Goal: Find specific page/section: Find specific page/section

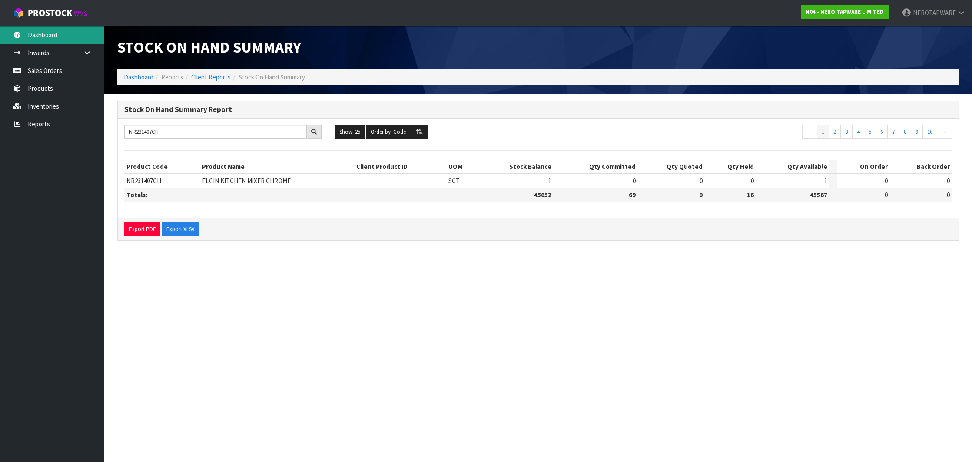
type input "NR231407CH"
click at [43, 39] on link "Dashboard" at bounding box center [52, 35] width 104 height 18
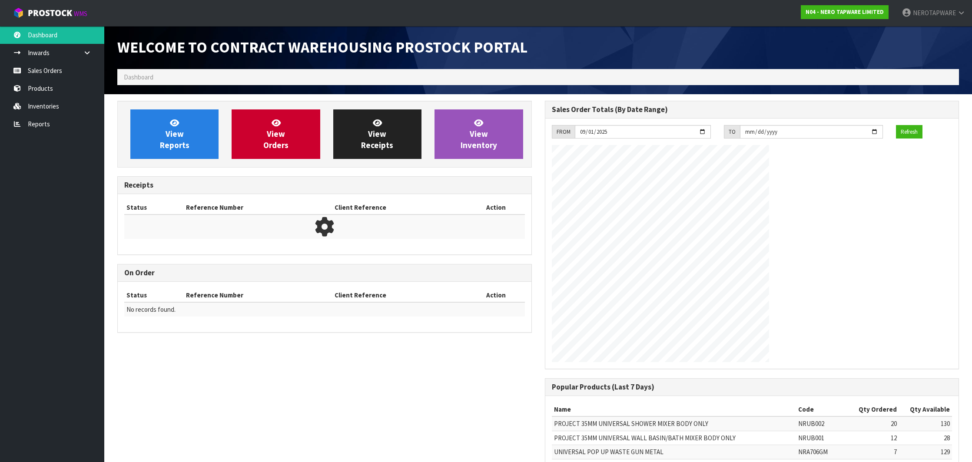
scroll to position [479, 427]
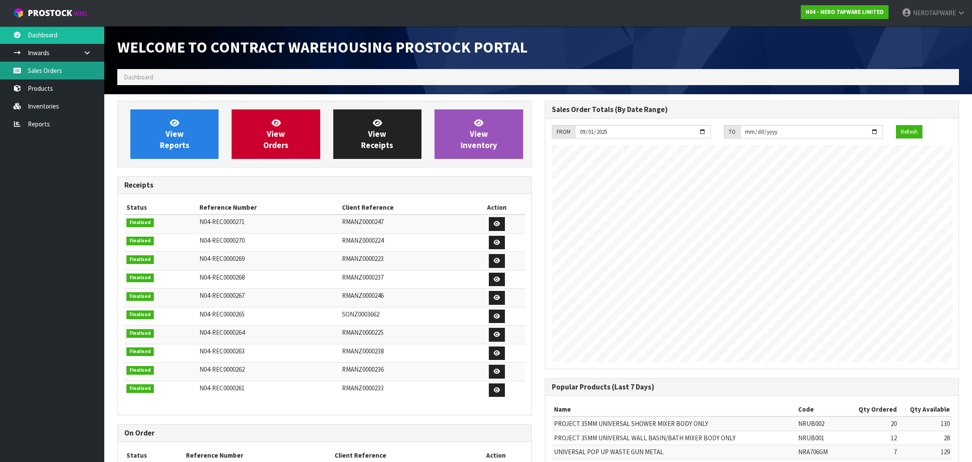
click at [52, 69] on link "Sales Orders" at bounding box center [52, 71] width 104 height 18
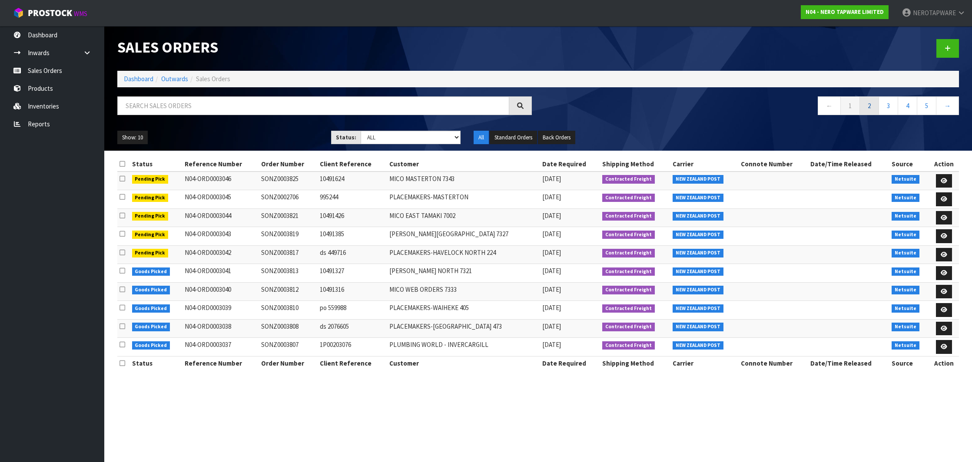
click at [861, 102] on link "2" at bounding box center [869, 105] width 20 height 19
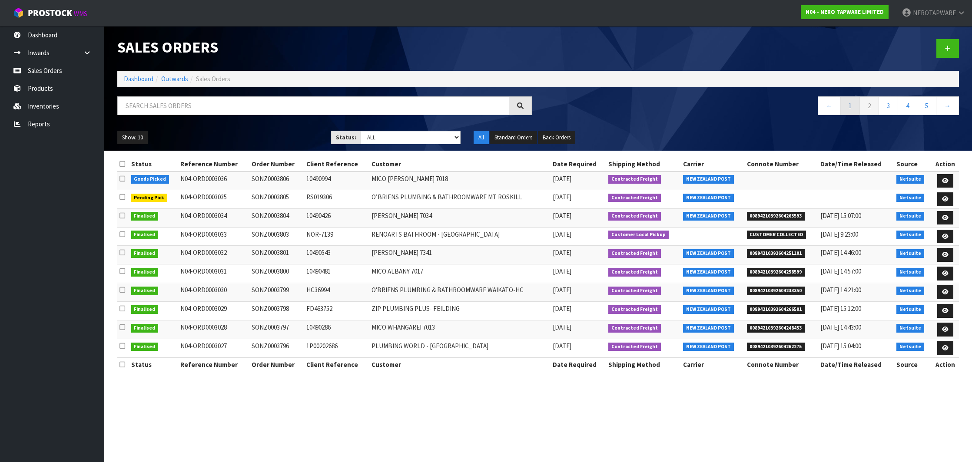
click at [845, 109] on link "1" at bounding box center [850, 105] width 20 height 19
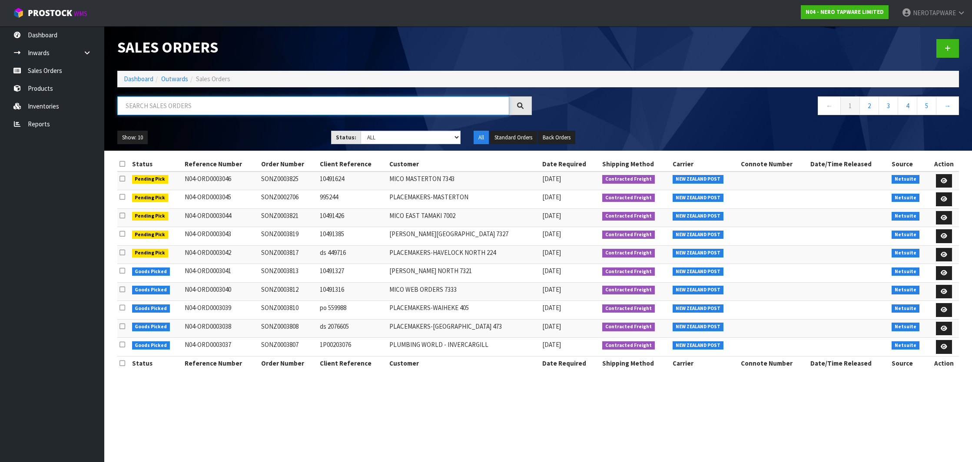
click at [295, 107] on input "text" at bounding box center [313, 105] width 392 height 19
type input "SONZ0003824"
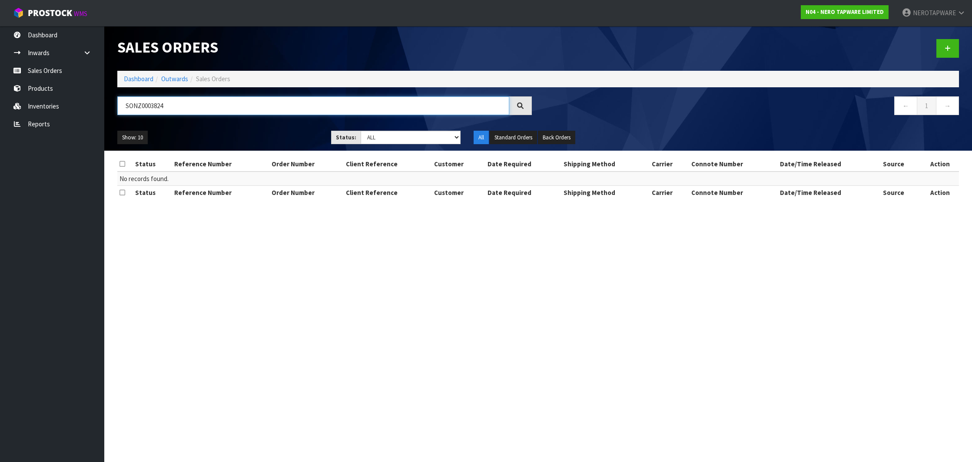
click at [271, 113] on input "SONZ0003824" at bounding box center [313, 105] width 392 height 19
click at [133, 103] on input "SONZ0003824" at bounding box center [313, 105] width 392 height 19
paste input "SONZ0003824"
type input "SONZ0003824"
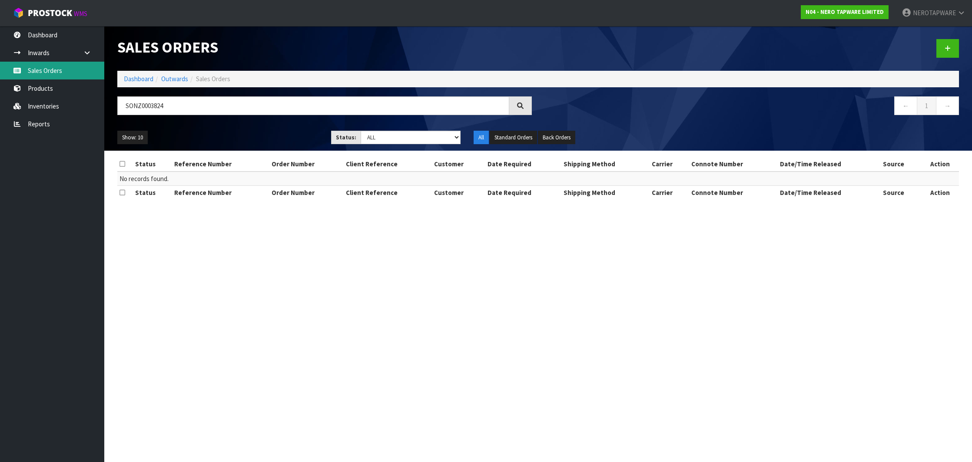
click at [51, 71] on link "Sales Orders" at bounding box center [52, 71] width 104 height 18
click at [161, 109] on input "SONZ0003824" at bounding box center [313, 105] width 392 height 19
paste input "SONZ0003824"
type input "SONZ0003824"
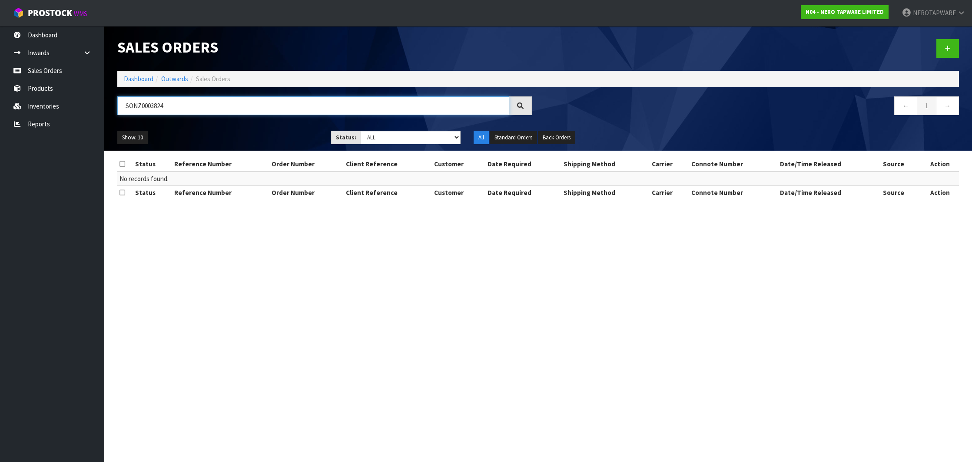
click at [140, 109] on input "SONZ0003824" at bounding box center [313, 105] width 392 height 19
click at [142, 107] on input "SONZ0003824" at bounding box center [313, 105] width 392 height 19
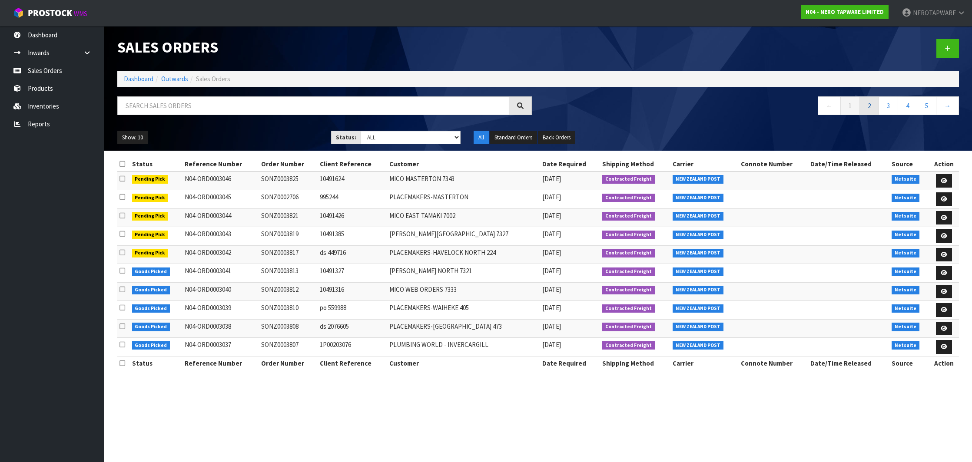
click at [872, 108] on link "2" at bounding box center [869, 105] width 20 height 19
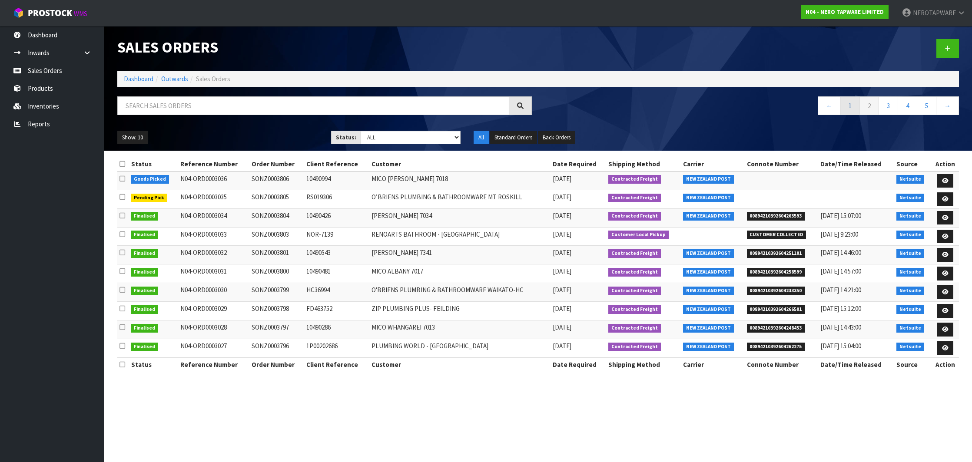
click at [847, 104] on link "1" at bounding box center [850, 105] width 20 height 19
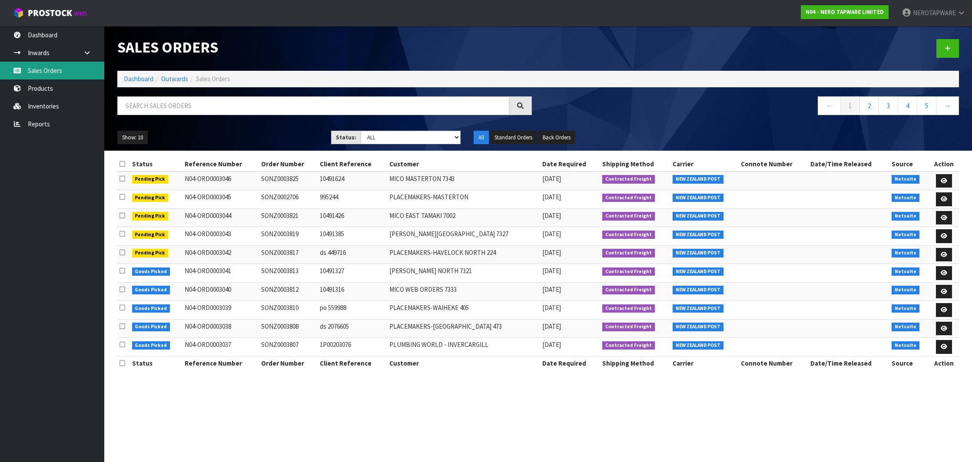
click at [48, 71] on link "Sales Orders" at bounding box center [52, 71] width 104 height 18
click at [908, 109] on link "4" at bounding box center [907, 105] width 20 height 19
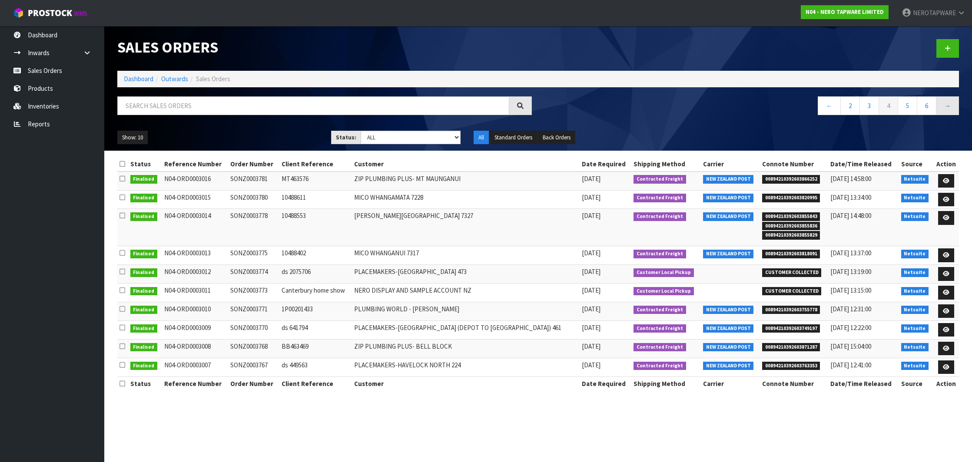
click at [948, 113] on link "→" at bounding box center [947, 105] width 23 height 19
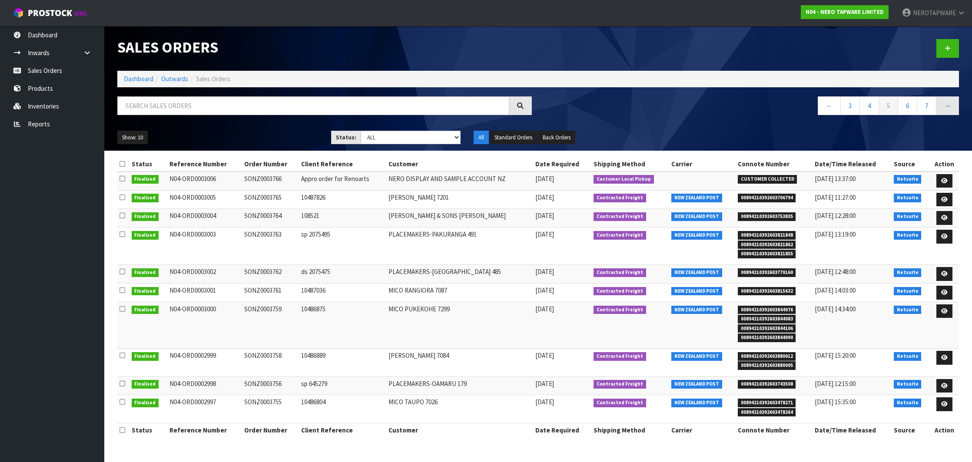
click at [948, 113] on link "→" at bounding box center [947, 105] width 23 height 19
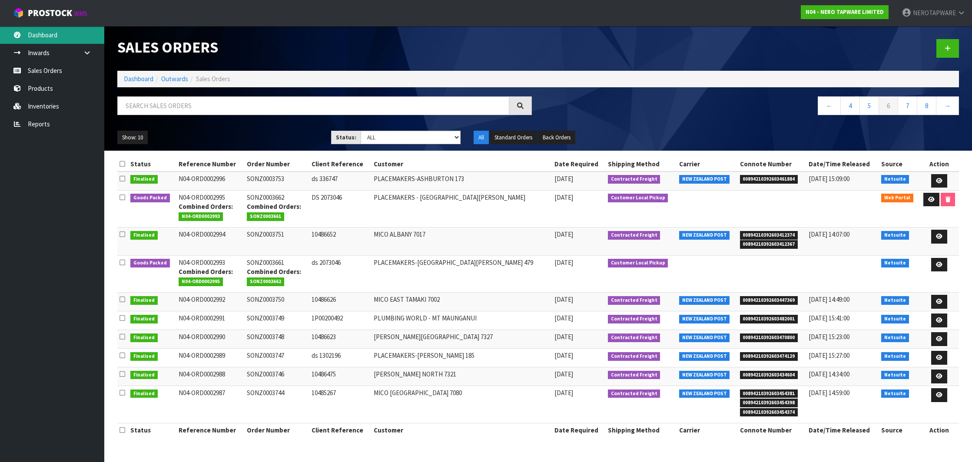
click at [38, 35] on link "Dashboard" at bounding box center [52, 35] width 104 height 18
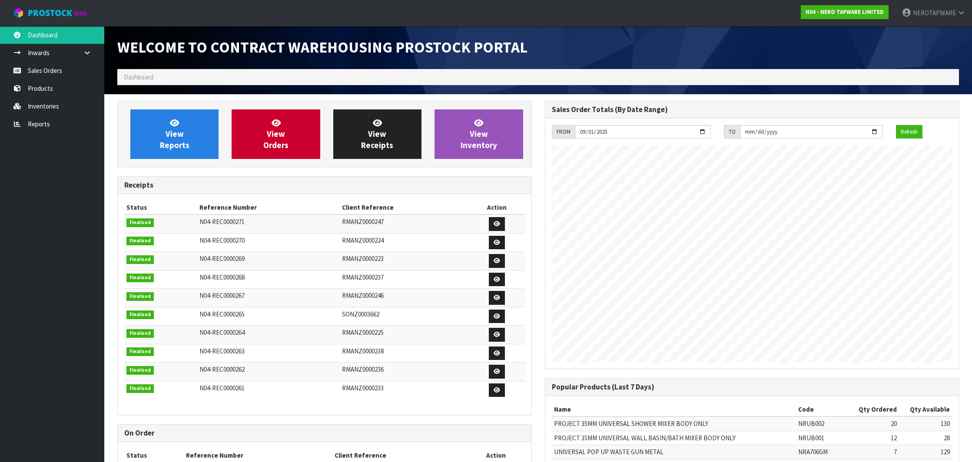
scroll to position [479, 427]
click at [30, 75] on link "Sales Orders" at bounding box center [52, 71] width 104 height 18
